Goal: Transaction & Acquisition: Register for event/course

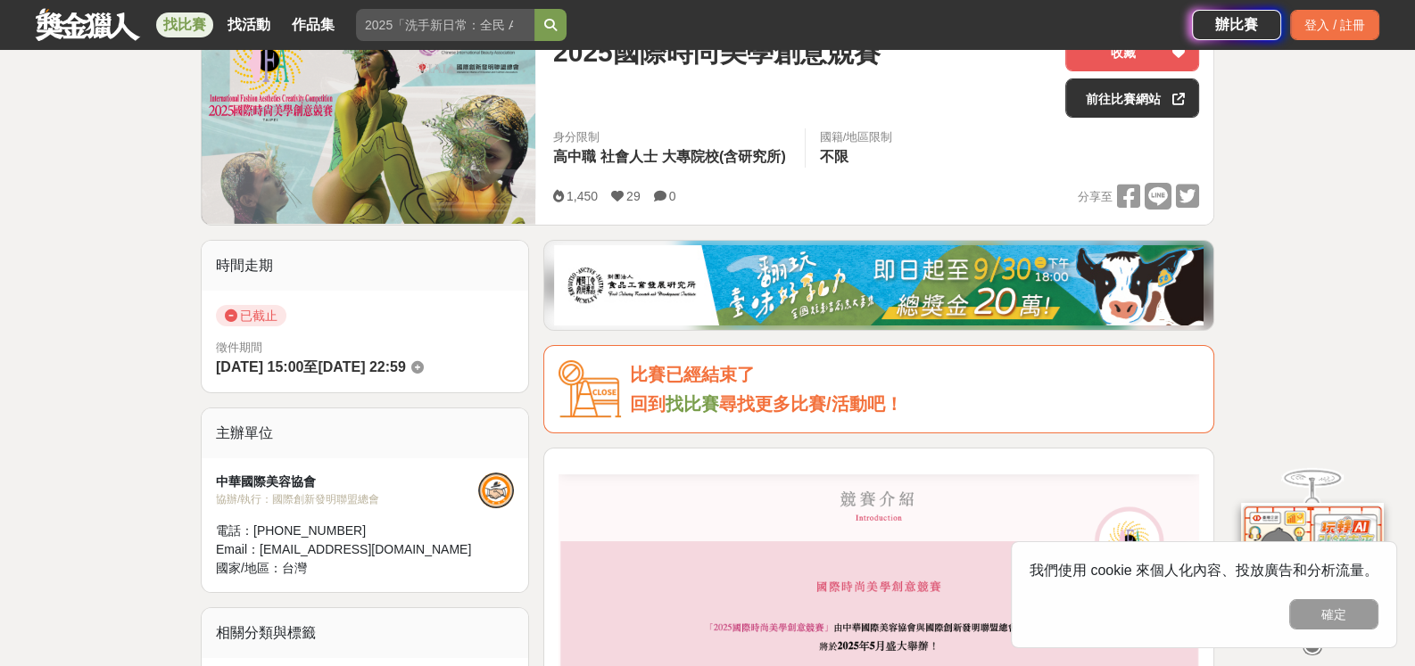
scroll to position [178, 0]
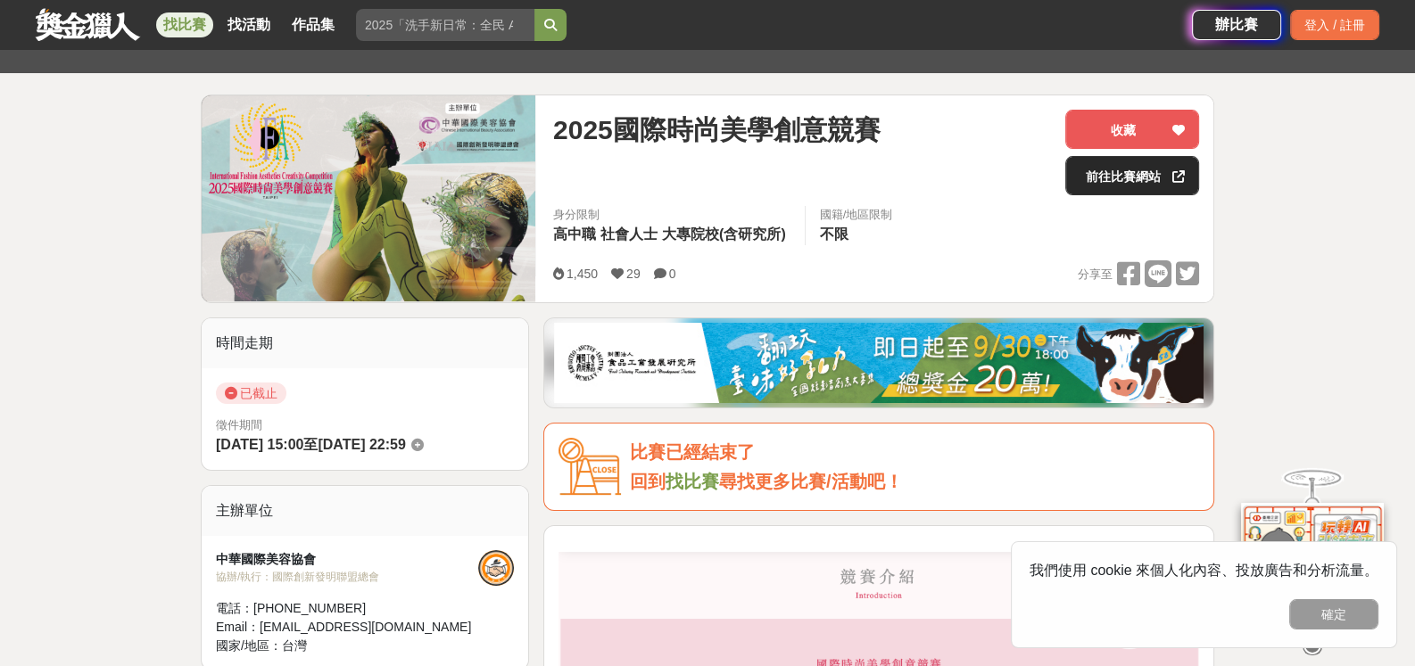
click at [1137, 182] on link "前往比賽網站" at bounding box center [1132, 175] width 134 height 39
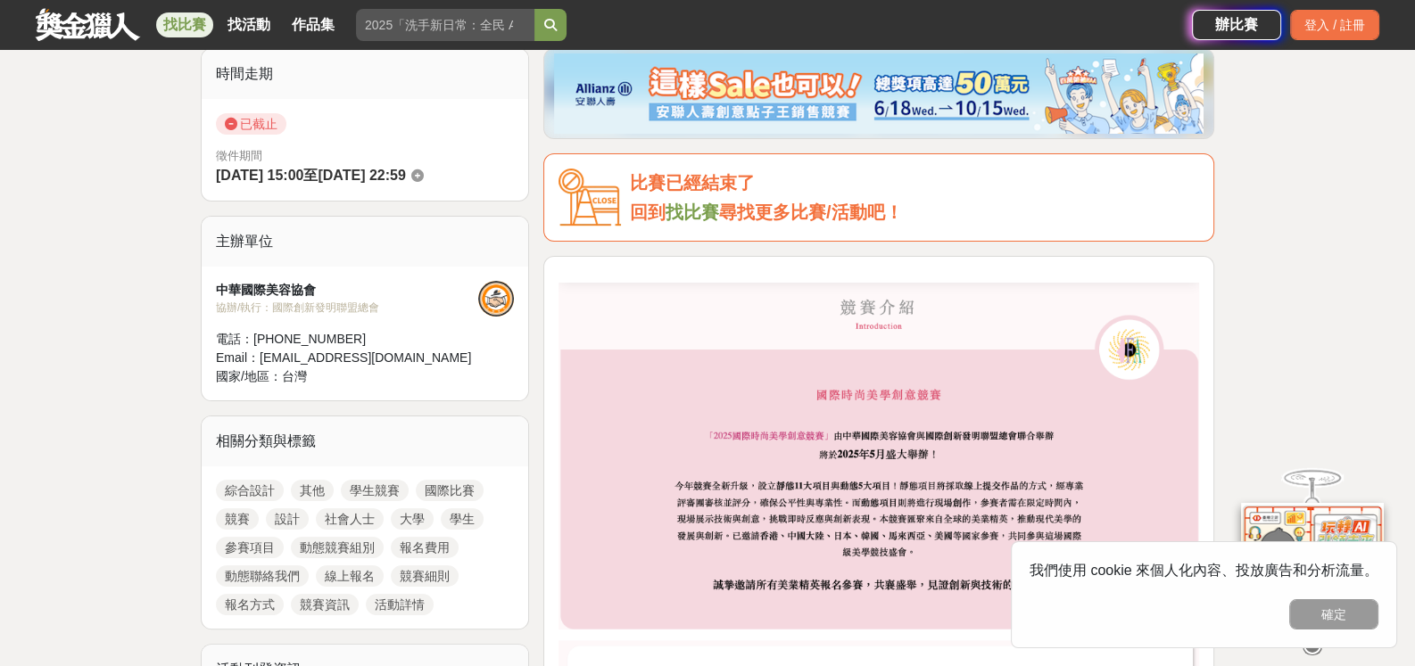
scroll to position [445, 0]
drag, startPoint x: 214, startPoint y: 285, endPoint x: 316, endPoint y: 293, distance: 102.0
click at [316, 293] on div "中華國際美容協會 協辦/執行： 國際創新發明聯盟總會 電話： 02-2777-2127 Email： wssuti@gmail.com 國家/地區： 台灣" at bounding box center [365, 336] width 326 height 134
copy div "中華國際美容協會"
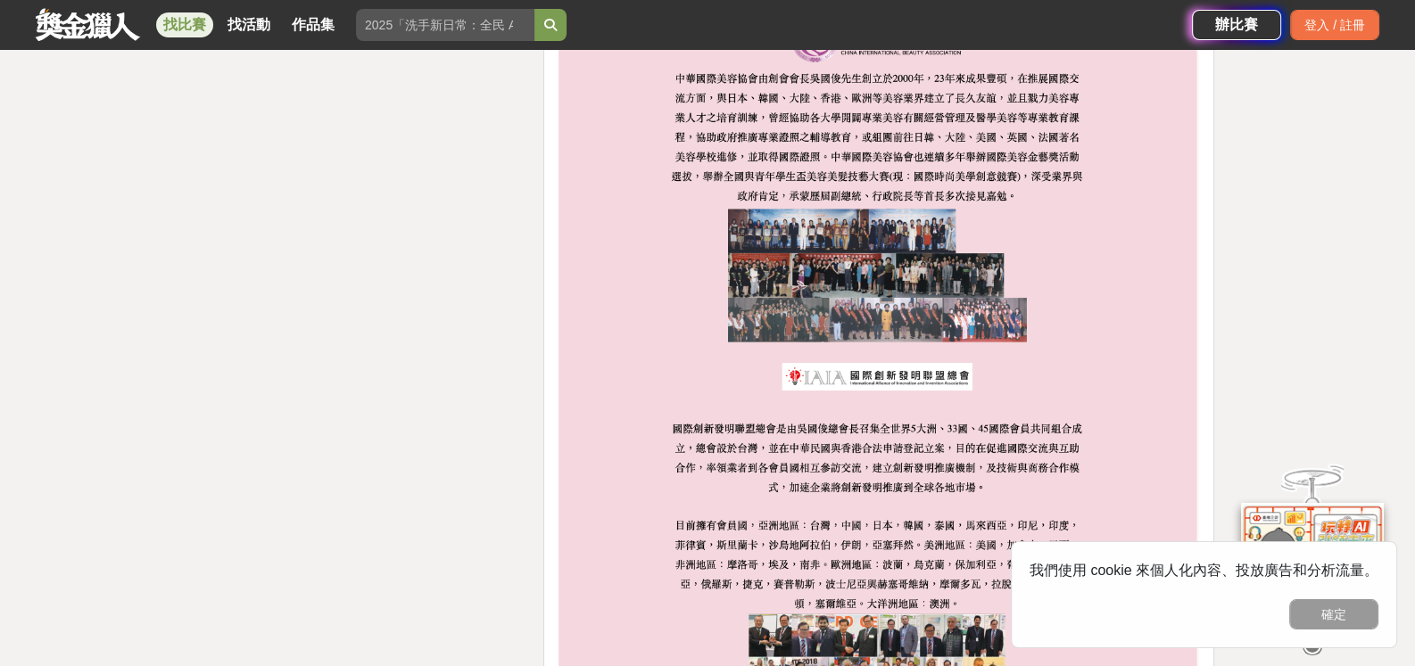
scroll to position [4460, 0]
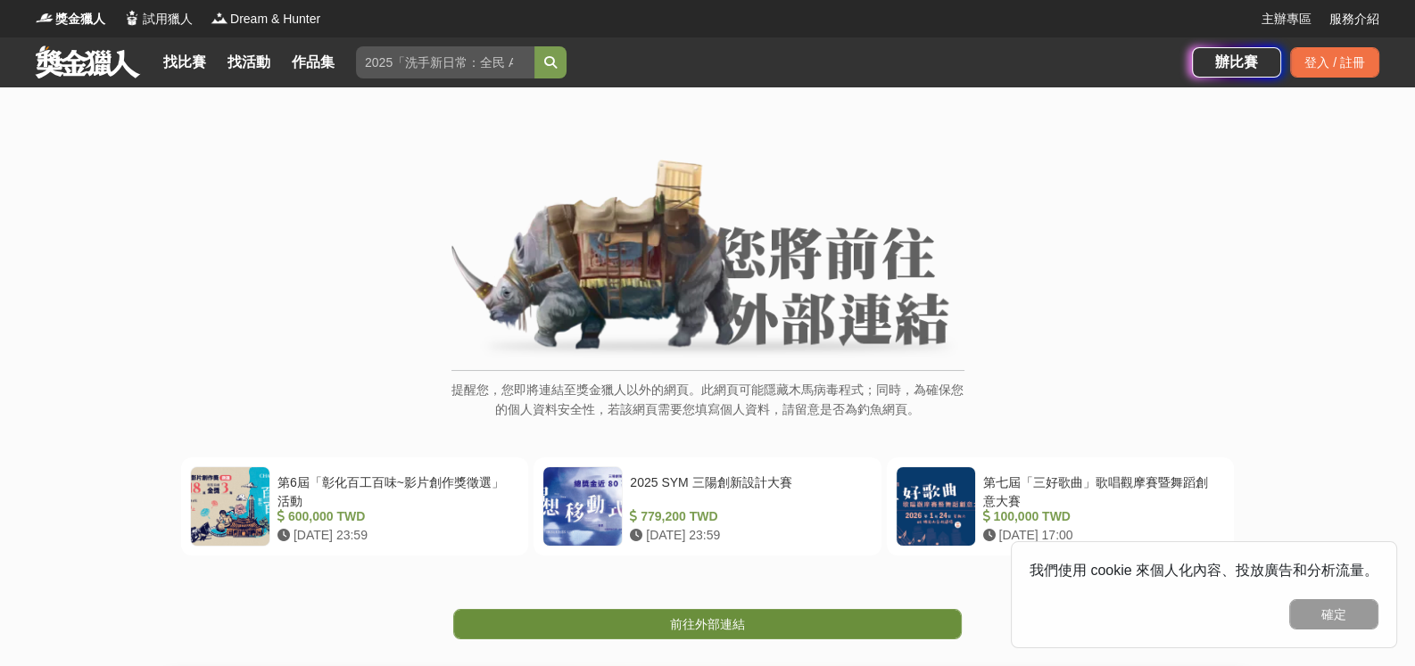
click at [657, 631] on link "前往外部連結" at bounding box center [707, 624] width 508 height 30
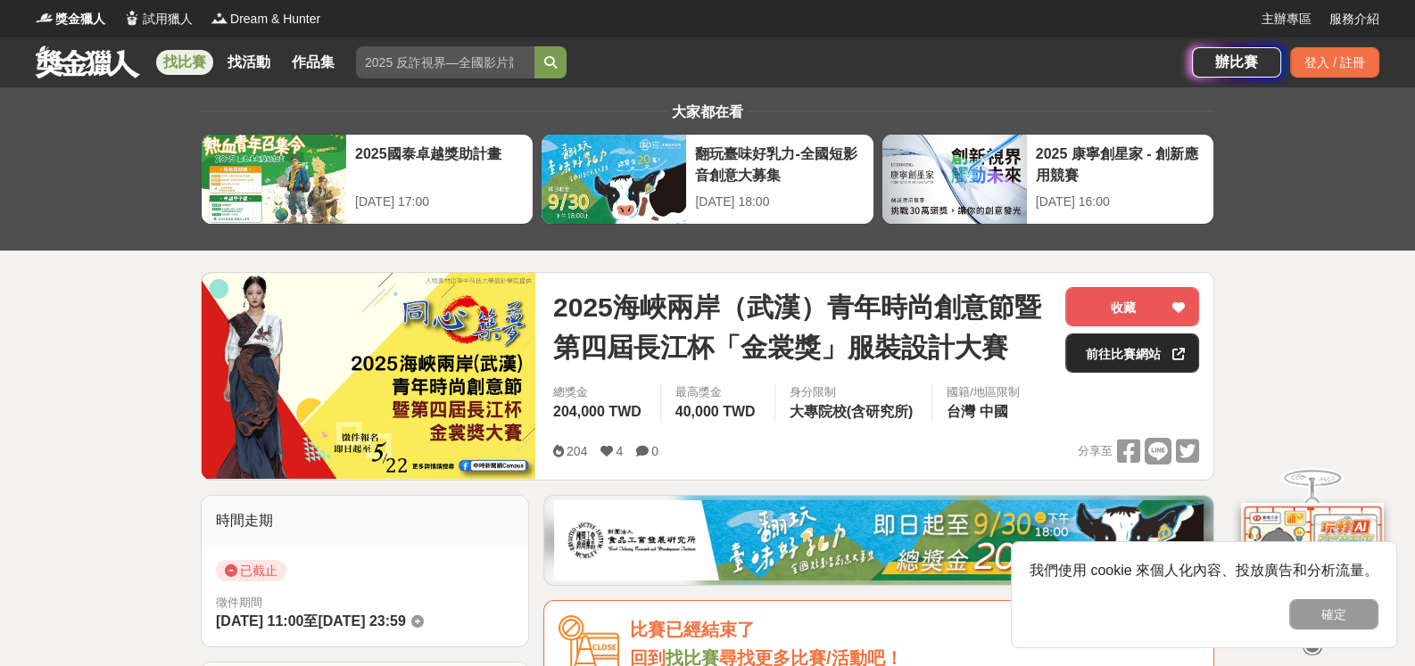
click at [1105, 350] on link "前往比賽網站" at bounding box center [1132, 353] width 134 height 39
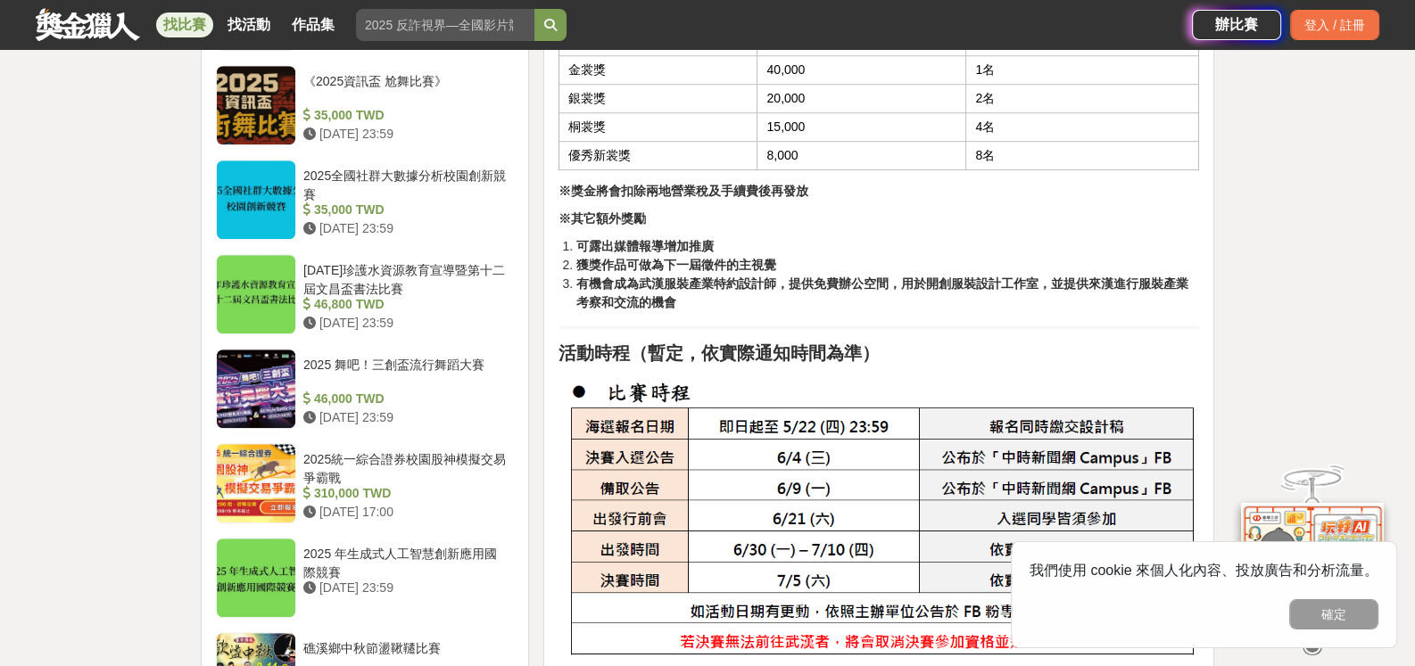
scroll to position [1873, 0]
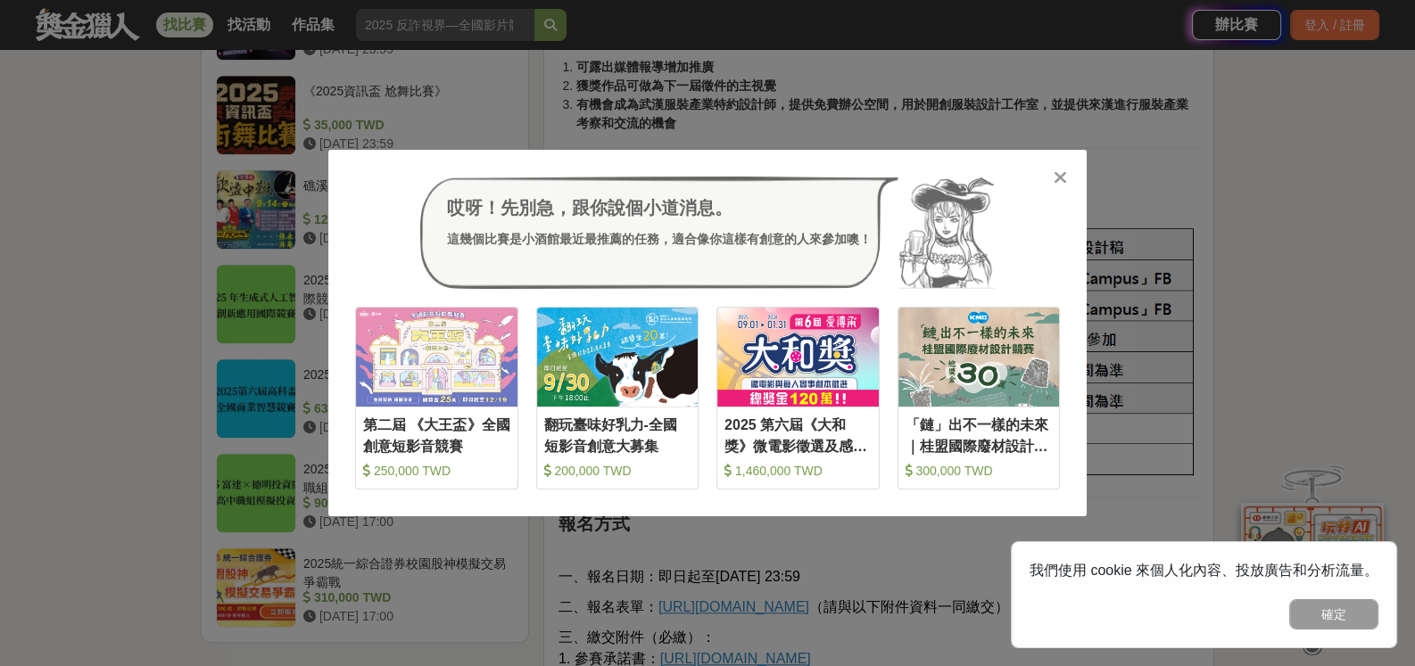
click at [853, 93] on div "哎呀！先別急，跟你說個小道消息。 這幾個比賽是小酒館最近最推薦的任務，適合像你這樣有創意的人來參加噢！ 收藏 第二屆 《大王盃》全國創意短影音競賽 250,0…" at bounding box center [707, 333] width 1415 height 666
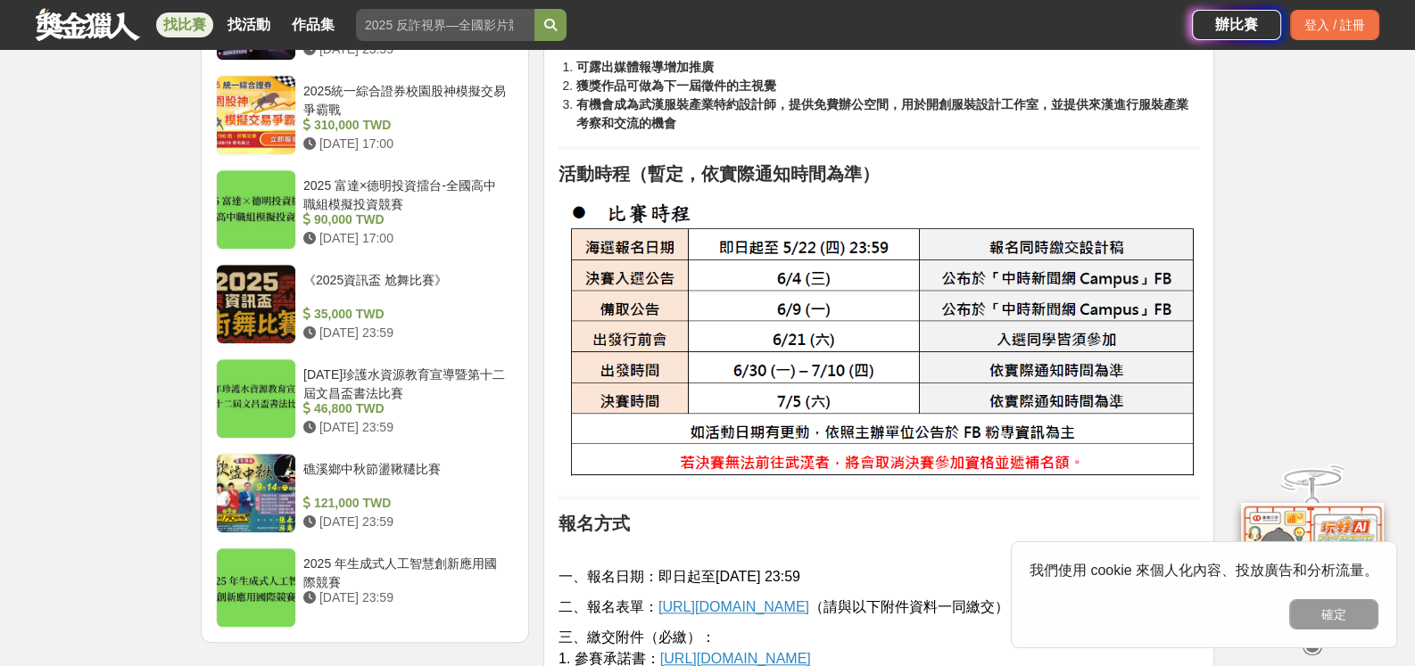
click at [954, 260] on img at bounding box center [878, 339] width 640 height 286
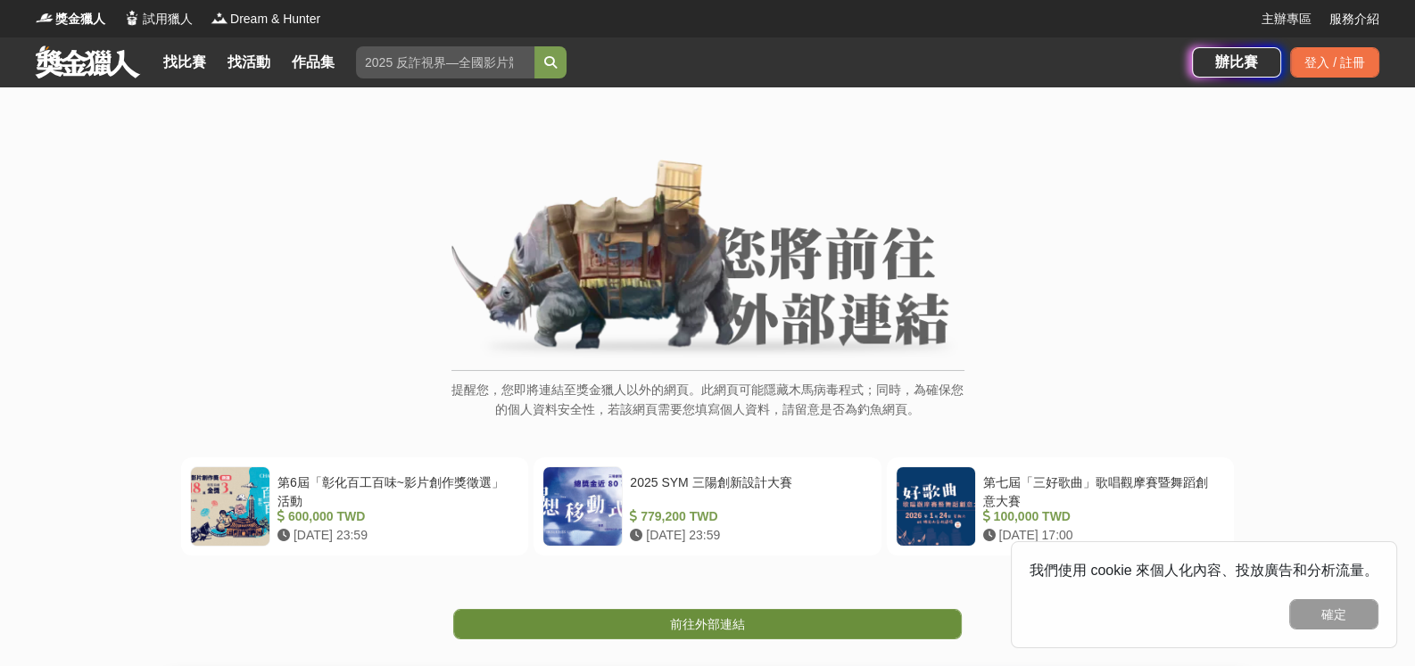
drag, startPoint x: 823, startPoint y: 606, endPoint x: 817, endPoint y: 616, distance: 11.6
click at [823, 606] on div "前往外部連結" at bounding box center [707, 598] width 1415 height 84
click at [814, 625] on link "前往外部連結" at bounding box center [707, 624] width 508 height 30
